Goal: Task Accomplishment & Management: Use online tool/utility

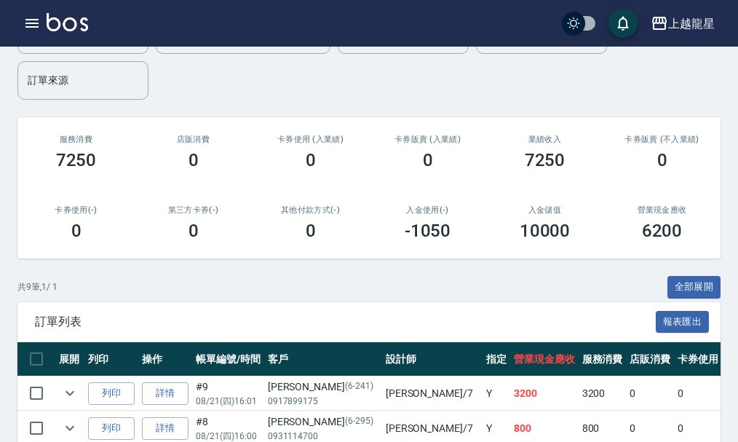
scroll to position [291, 0]
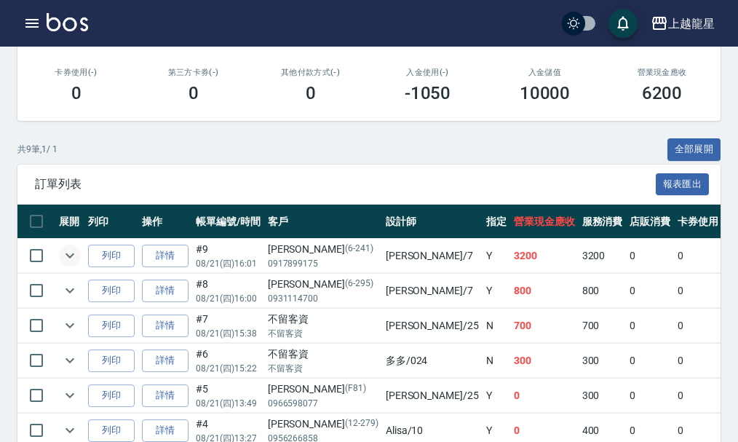
click at [72, 258] on icon "expand row" at bounding box center [69, 255] width 17 height 17
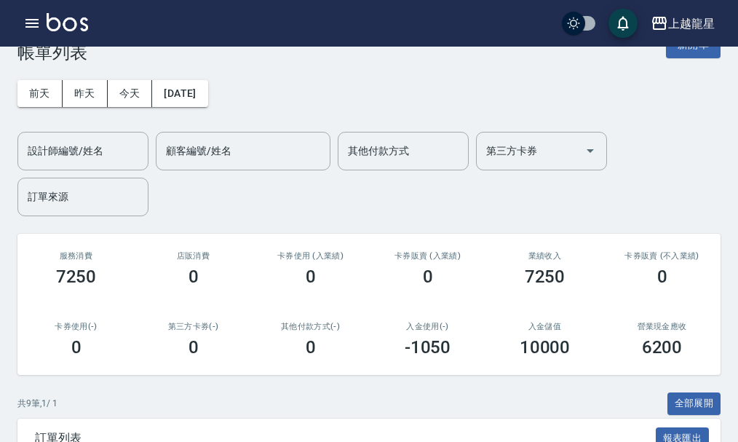
scroll to position [0, 0]
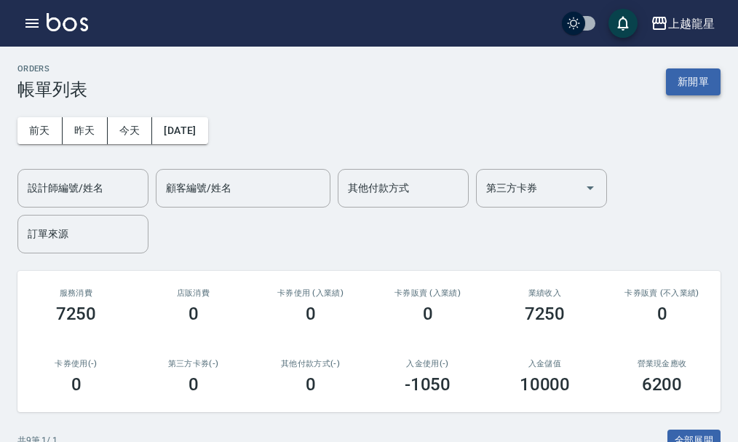
click at [688, 84] on button "新開單" at bounding box center [693, 81] width 55 height 27
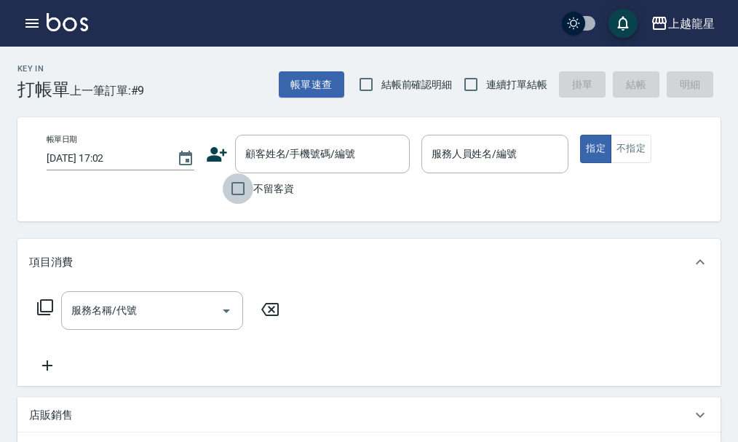
click at [246, 194] on input "不留客資" at bounding box center [238, 188] width 31 height 31
checkbox input "true"
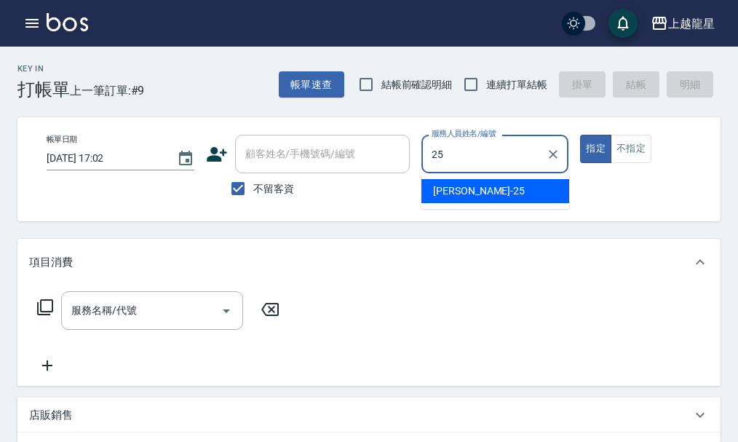
click at [516, 191] on div "淑雲 -25" at bounding box center [495, 191] width 148 height 24
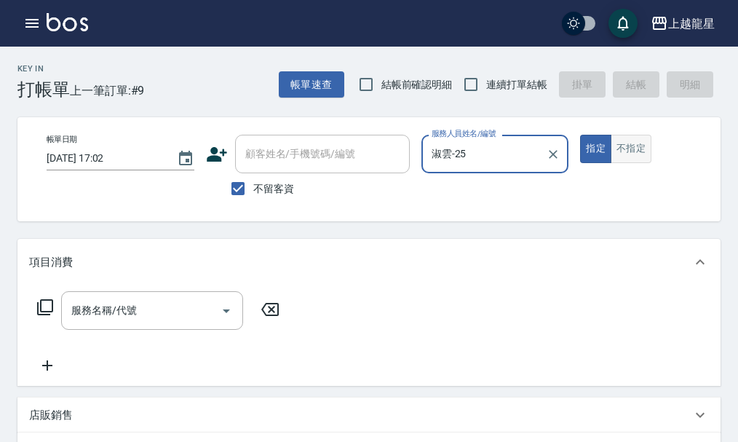
type input "淑雲-25"
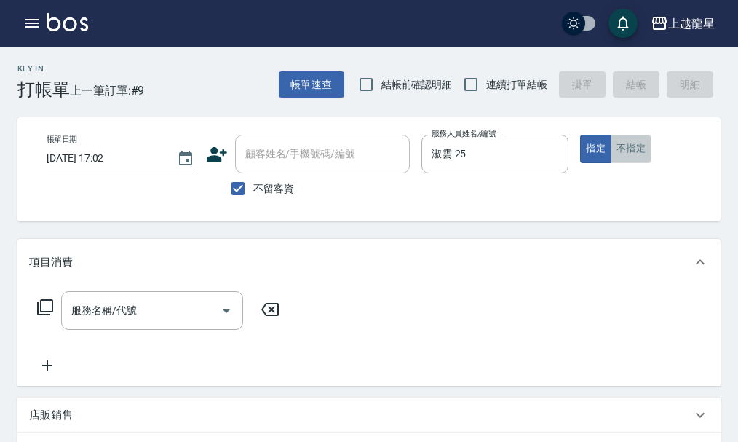
click at [644, 157] on button "不指定" at bounding box center [631, 149] width 41 height 28
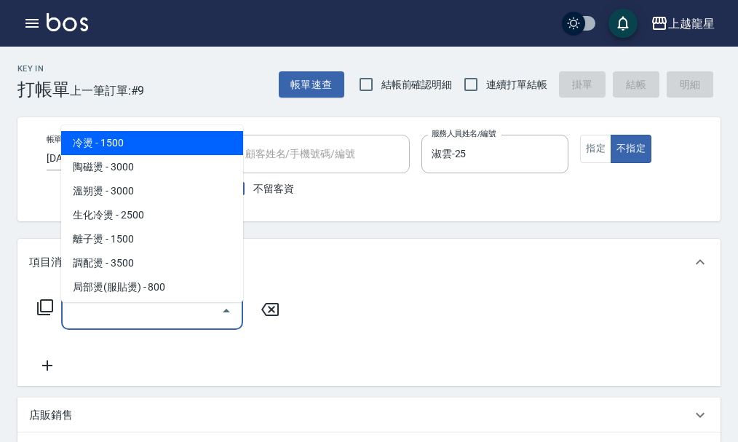
drag, startPoint x: 188, startPoint y: 329, endPoint x: 199, endPoint y: 291, distance: 39.2
click at [191, 316] on input "服務名稱/代號" at bounding box center [141, 310] width 147 height 25
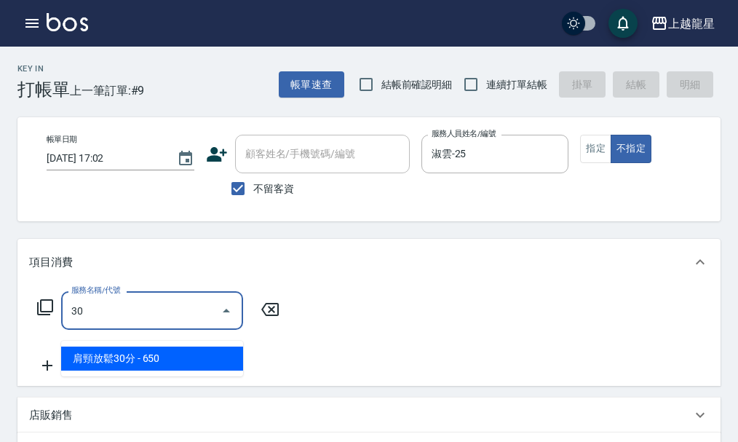
type input "309"
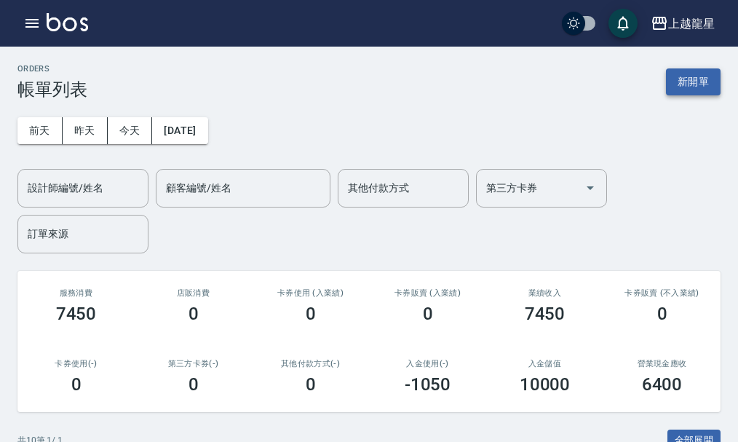
click at [690, 80] on button "新開單" at bounding box center [693, 81] width 55 height 27
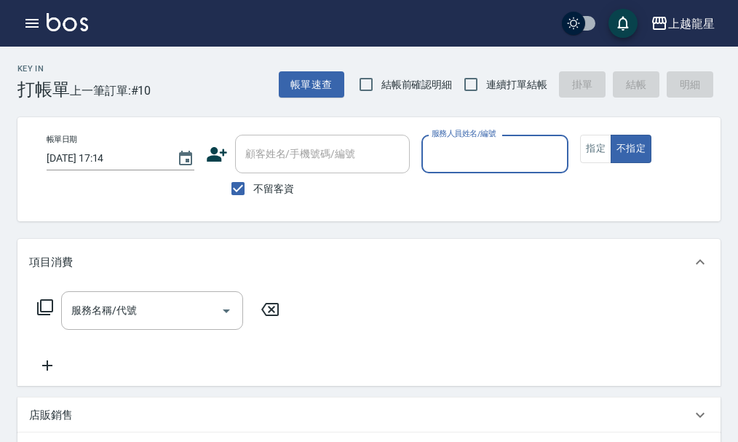
click at [47, 316] on icon at bounding box center [44, 306] width 17 height 17
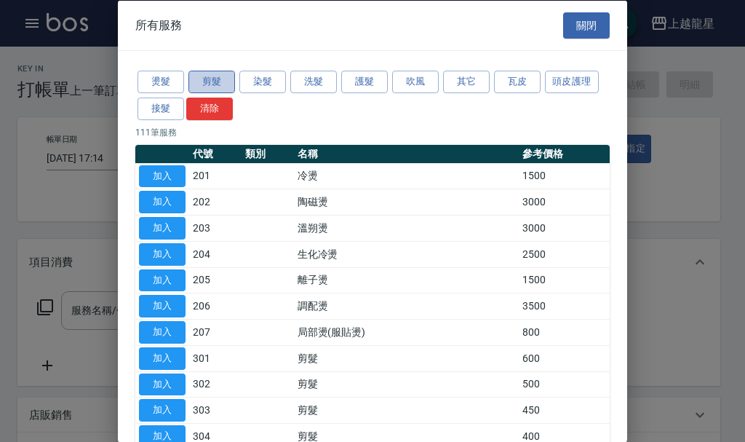
click at [225, 75] on button "剪髮" at bounding box center [211, 82] width 47 height 23
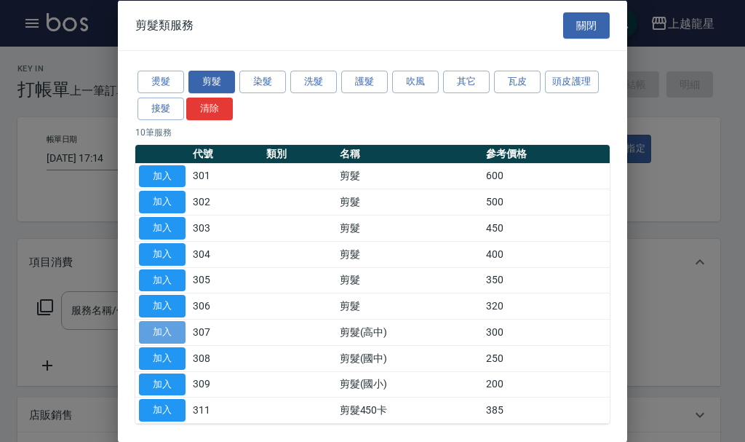
click at [180, 321] on button "加入" at bounding box center [162, 332] width 47 height 23
type input "剪髮(高中)(307)"
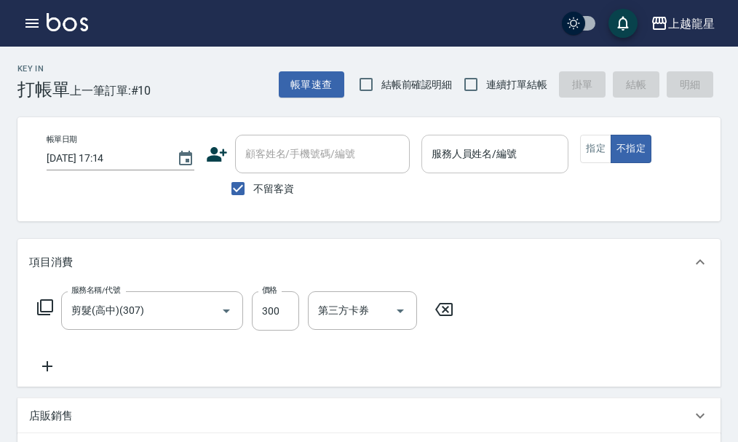
click at [448, 141] on div "服務人員姓名/編號 服務人員姓名/編號" at bounding box center [495, 154] width 148 height 39
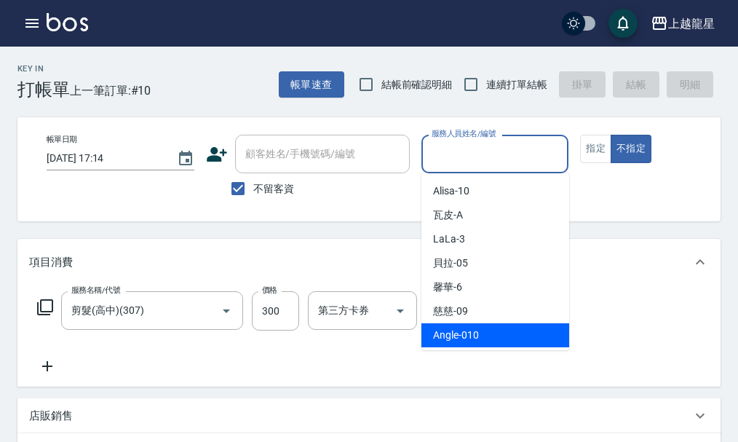
scroll to position [73, 0]
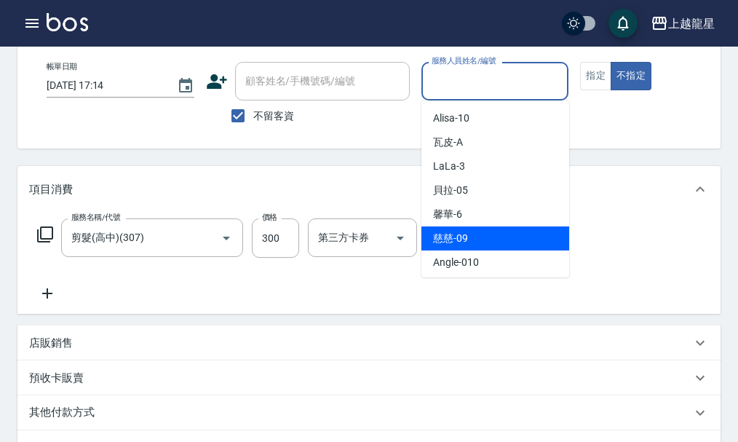
click at [501, 238] on div "慈慈 -09" at bounding box center [495, 238] width 148 height 24
type input "慈慈-09"
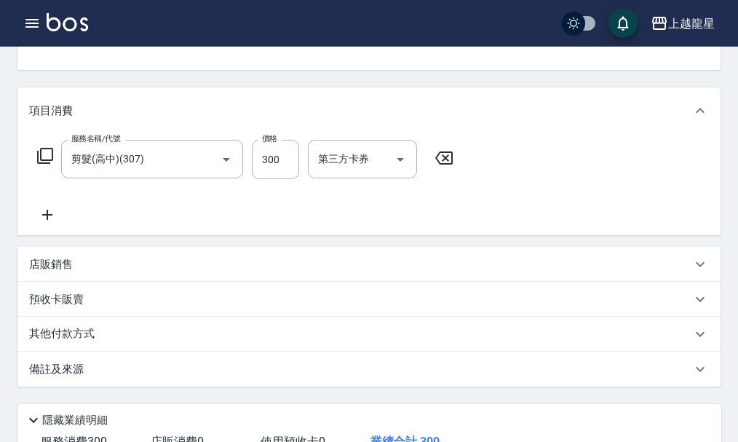
scroll to position [349, 0]
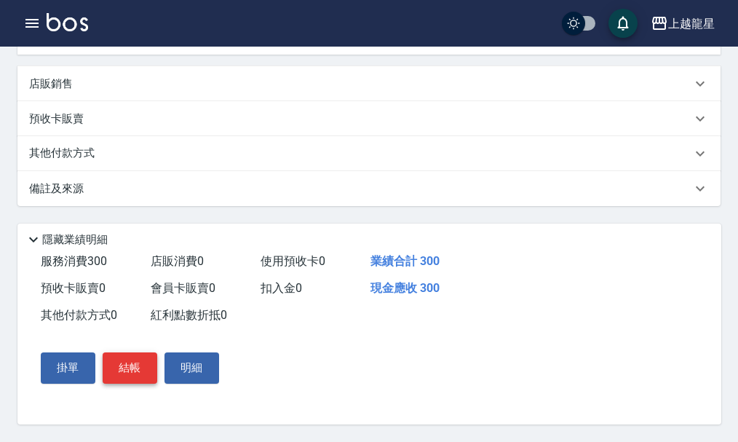
click at [124, 370] on button "結帳" at bounding box center [130, 367] width 55 height 31
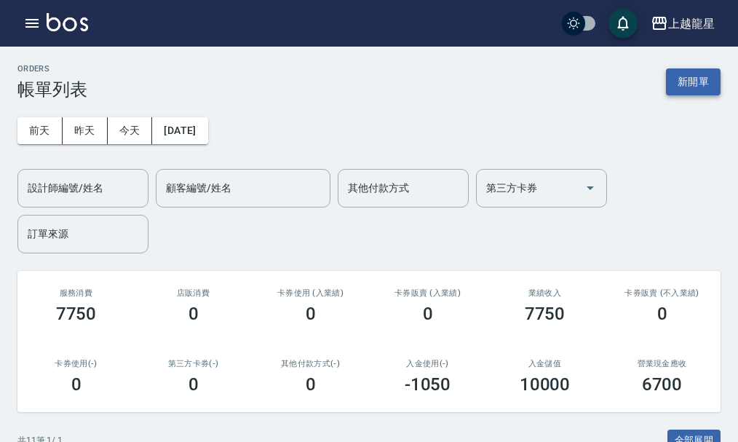
click at [704, 84] on button "新開單" at bounding box center [693, 81] width 55 height 27
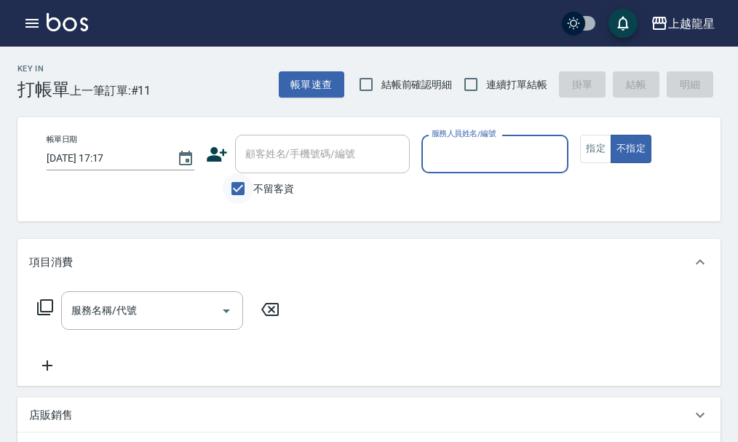
click at [253, 191] on input "不留客資" at bounding box center [238, 188] width 31 height 31
checkbox input "false"
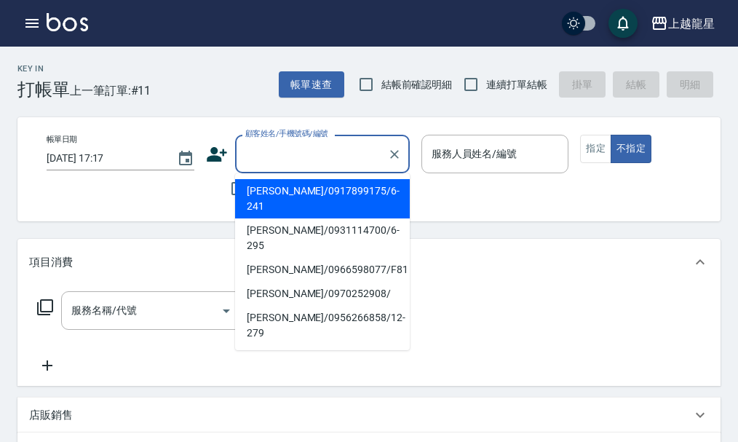
click at [266, 160] on input "顧客姓名/手機號碼/編號" at bounding box center [312, 153] width 140 height 25
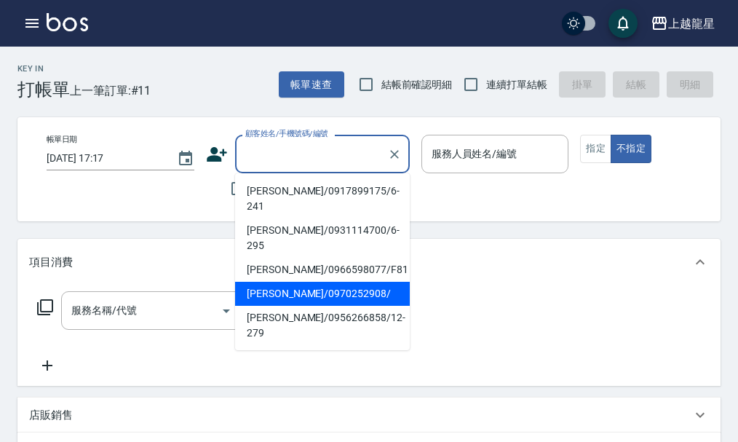
click at [309, 282] on li "[PERSON_NAME]/0970252908/" at bounding box center [322, 294] width 175 height 24
type input "[PERSON_NAME]/0970252908/"
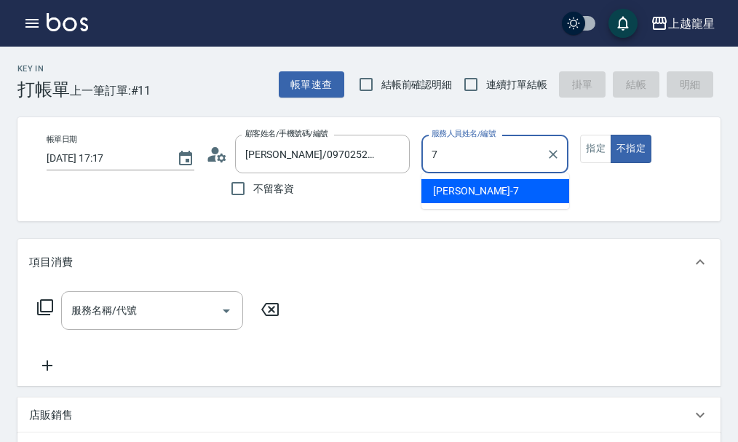
type input "雅君-7"
type button "false"
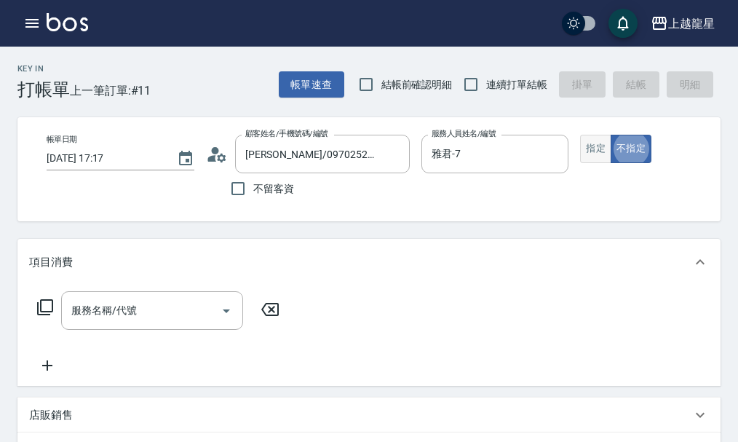
click at [592, 156] on button "指定" at bounding box center [595, 149] width 31 height 28
click at [107, 323] on div "服務名稱/代號 服務名稱/代號" at bounding box center [152, 310] width 182 height 39
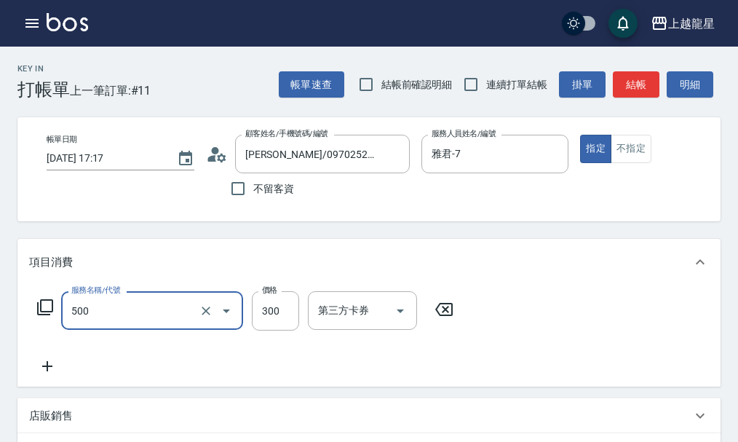
type input "一般洗髮(500)"
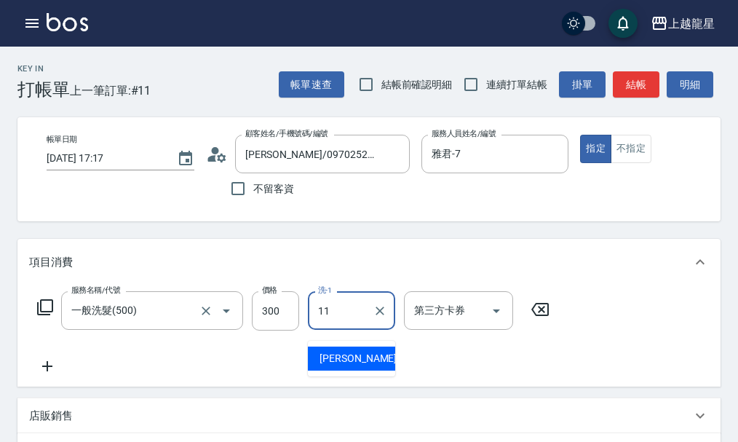
type input "[PERSON_NAME]-11"
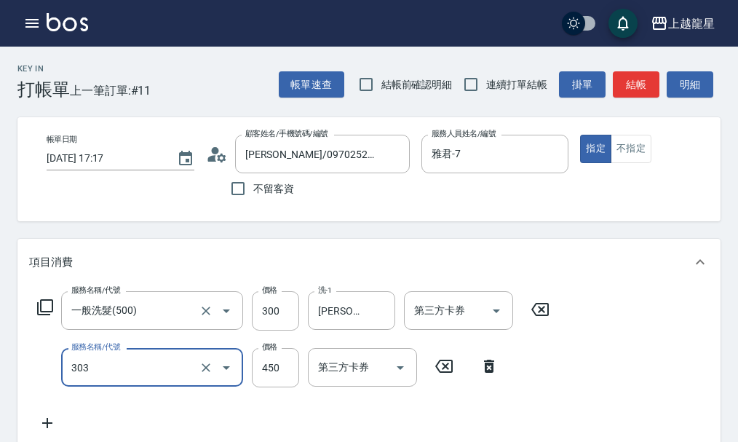
type input "剪髮(303)"
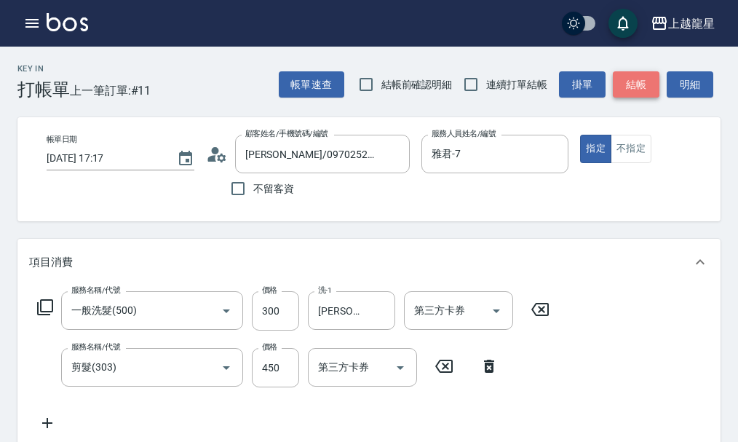
click at [629, 87] on button "結帳" at bounding box center [636, 84] width 47 height 27
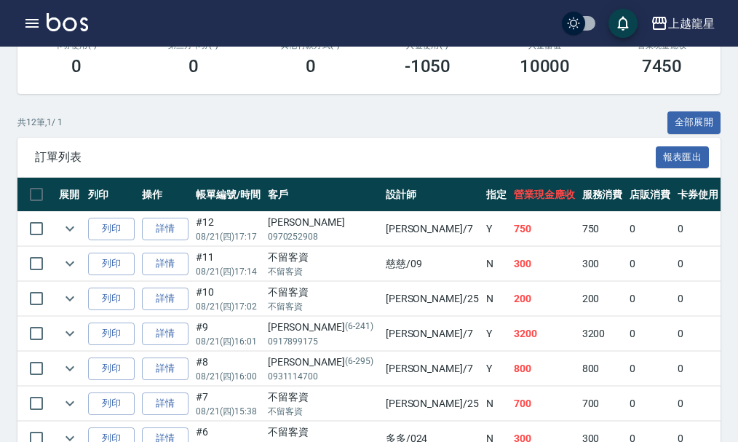
scroll to position [364, 0]
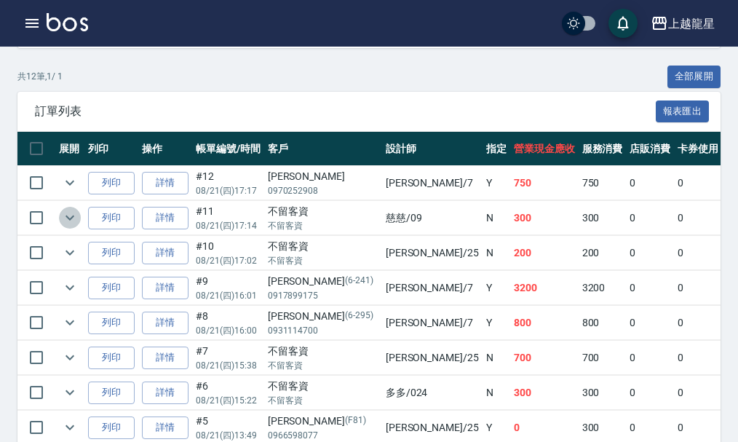
click at [72, 218] on icon "expand row" at bounding box center [69, 217] width 9 height 5
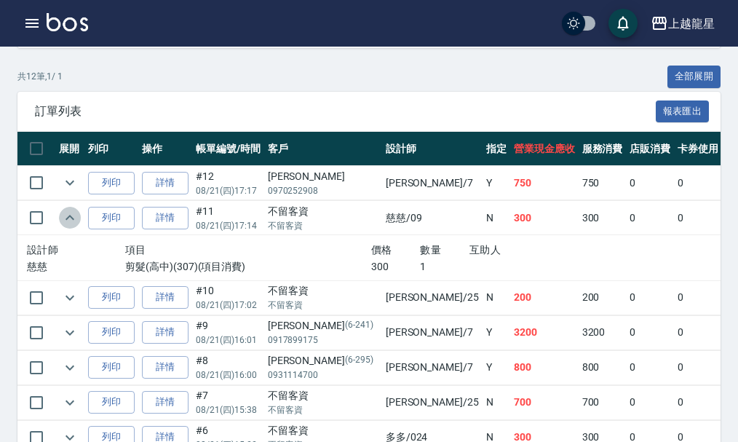
click at [72, 218] on icon "expand row" at bounding box center [69, 217] width 9 height 5
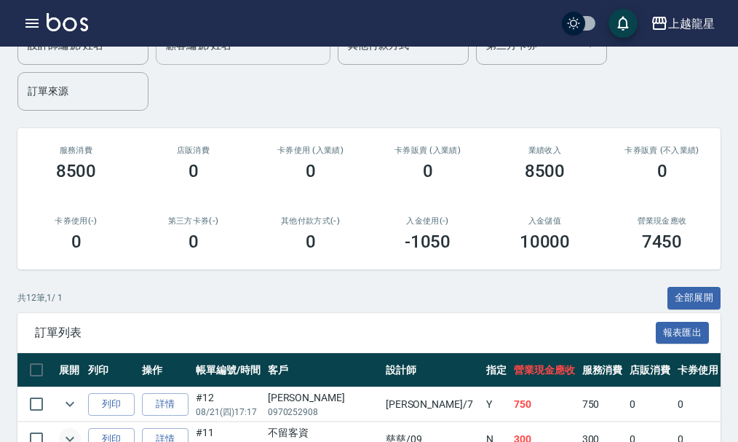
scroll to position [0, 0]
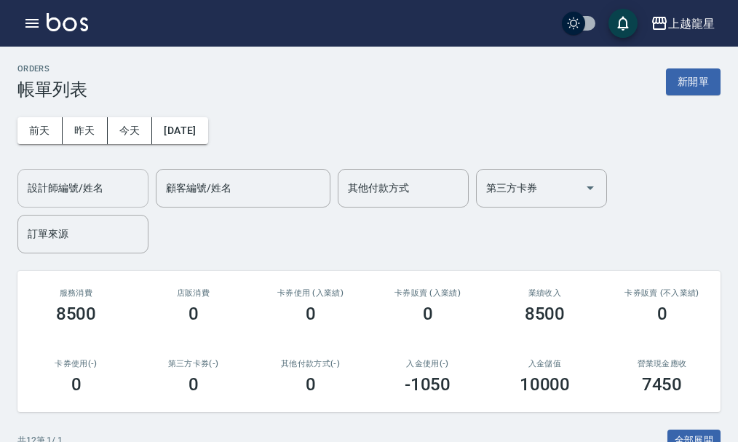
click at [124, 188] on input "設計師編號/姓名" at bounding box center [83, 187] width 118 height 25
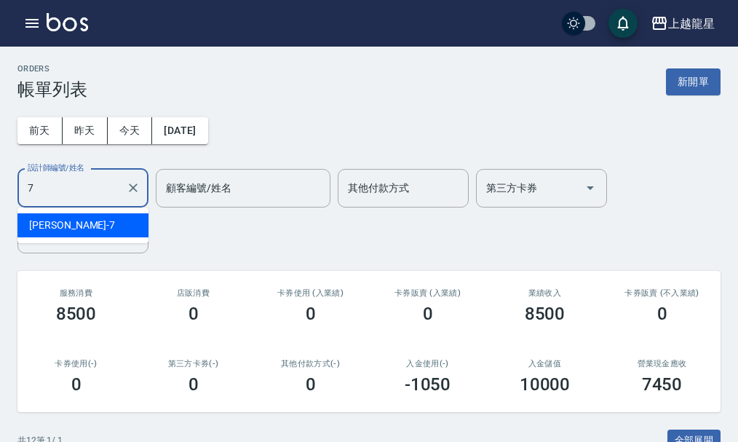
type input "雅君-7"
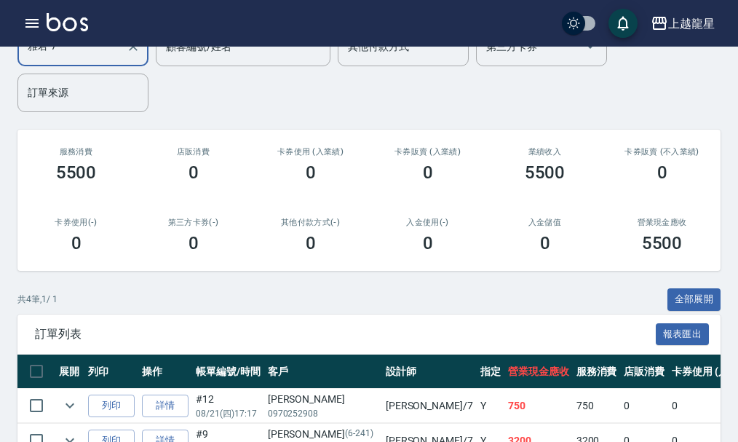
scroll to position [295, 0]
